Goal: Task Accomplishment & Management: Complete application form

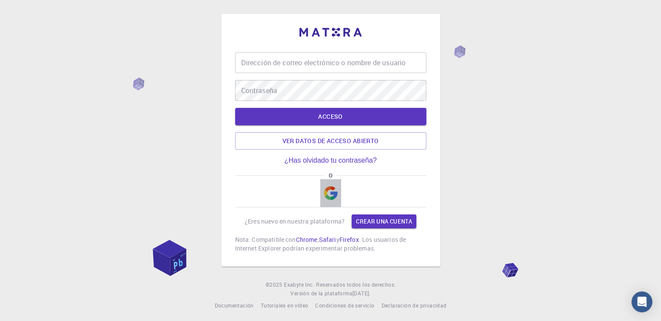
click at [333, 198] on img "button" at bounding box center [331, 193] width 14 height 14
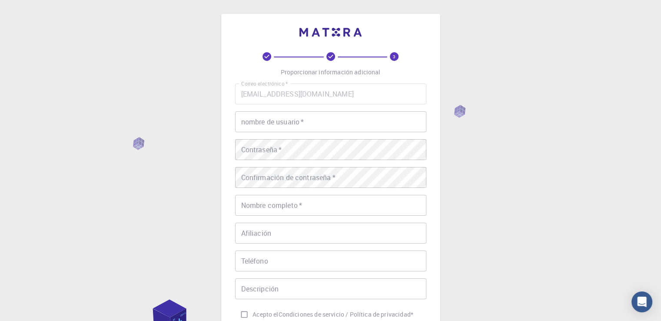
click at [120, 86] on div "3 Proporcionar información adicional Correo electrónico   * [EMAIL_ADDRESS][DOM…" at bounding box center [330, 221] width 661 height 442
